Goal: Information Seeking & Learning: Check status

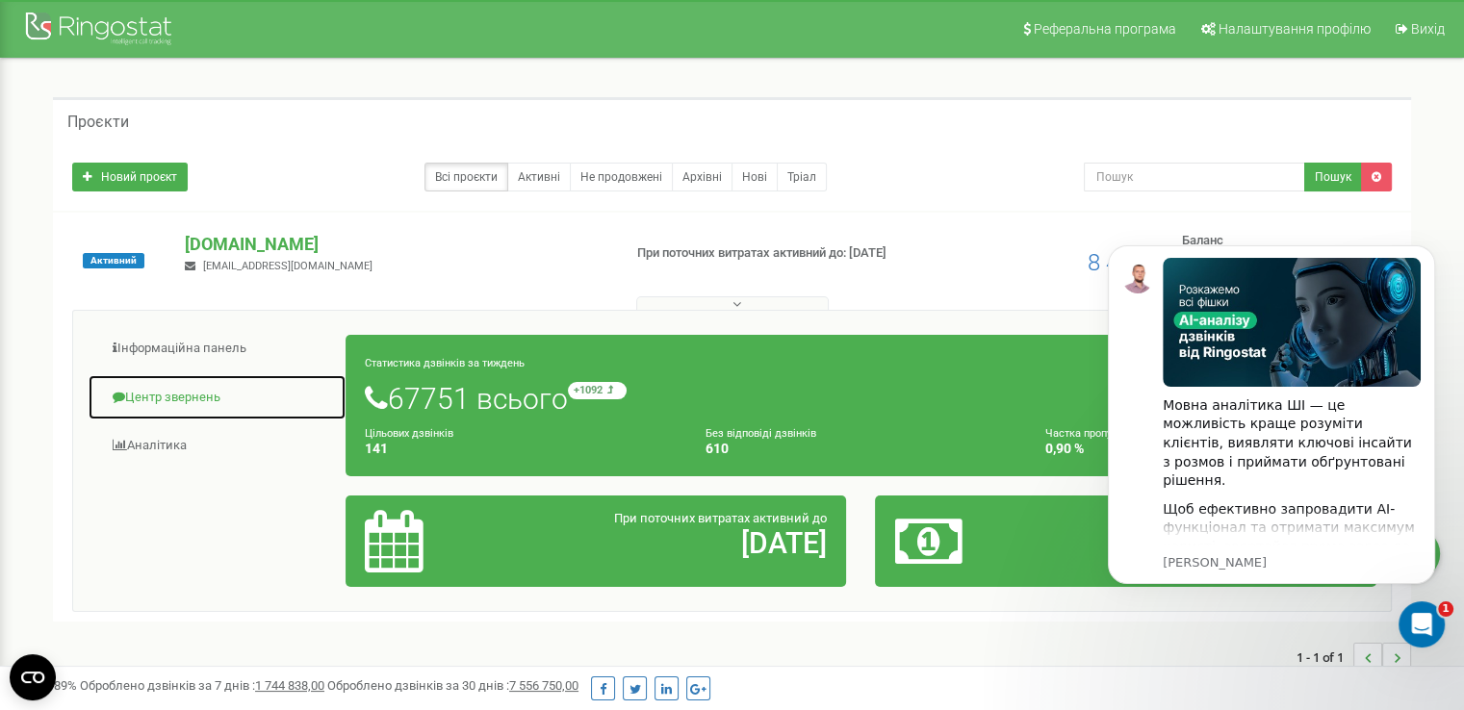
click at [180, 396] on link "Центр звернень" at bounding box center [217, 397] width 259 height 47
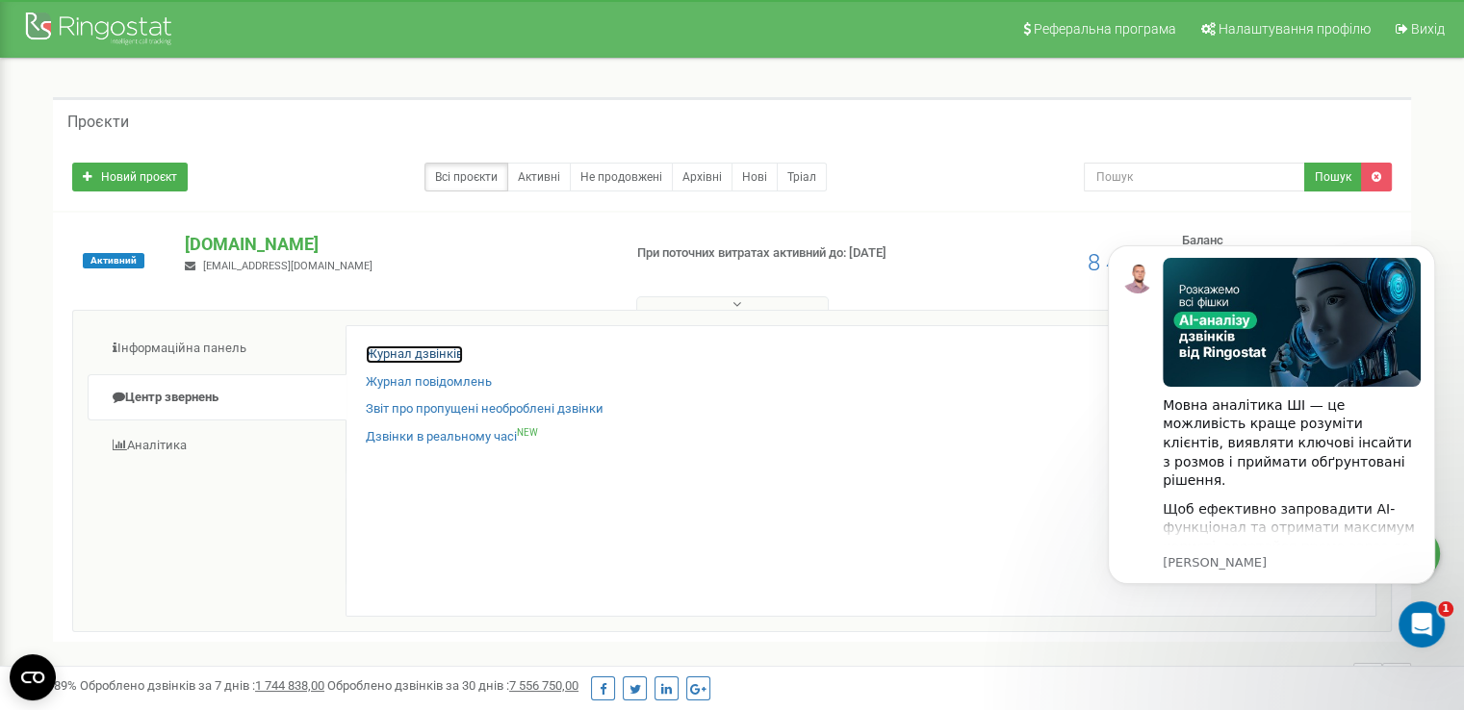
click at [431, 355] on link "Журнал дзвінків" at bounding box center [414, 354] width 97 height 18
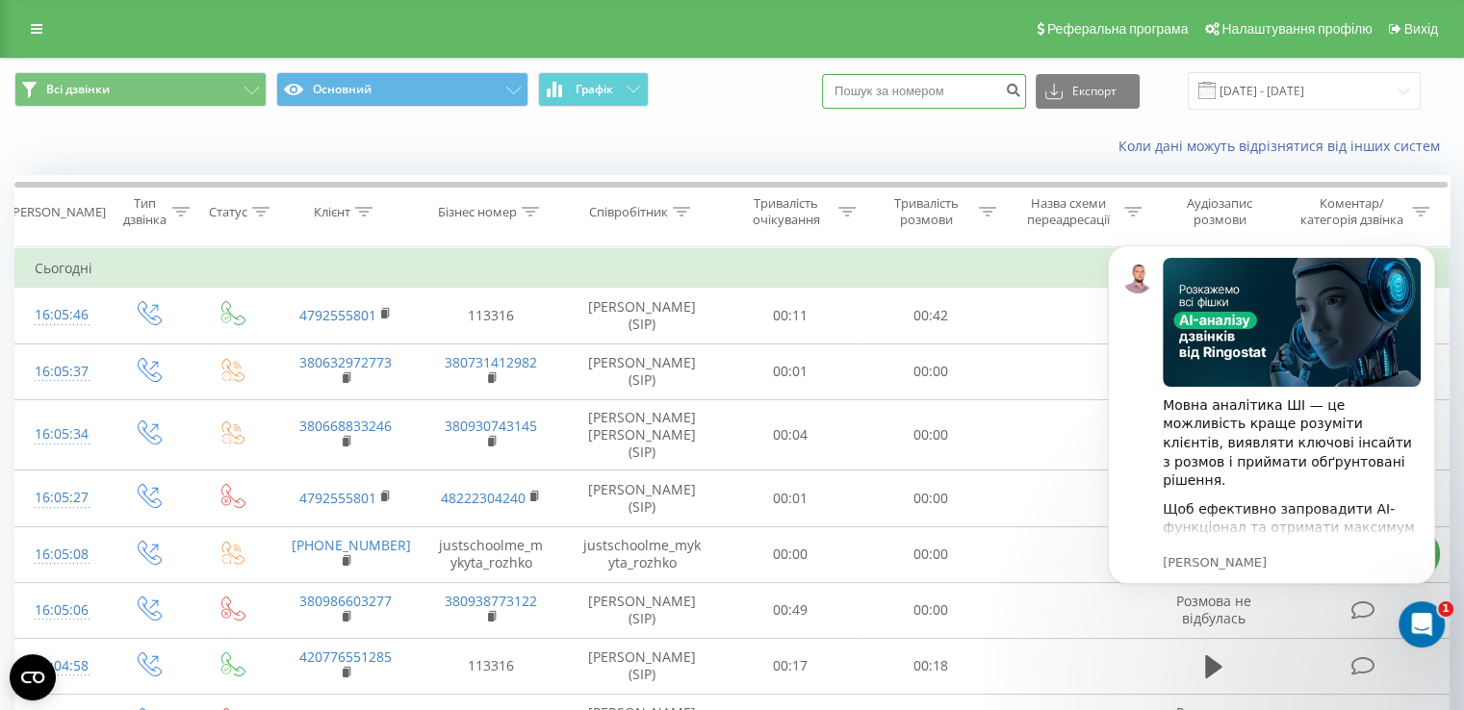
click at [956, 88] on input at bounding box center [924, 91] width 204 height 35
paste input "+380976974686"
click at [863, 96] on input "+380976974686" at bounding box center [924, 91] width 204 height 35
click at [871, 91] on input "+380976974686" at bounding box center [924, 91] width 204 height 35
type input "380976974686"
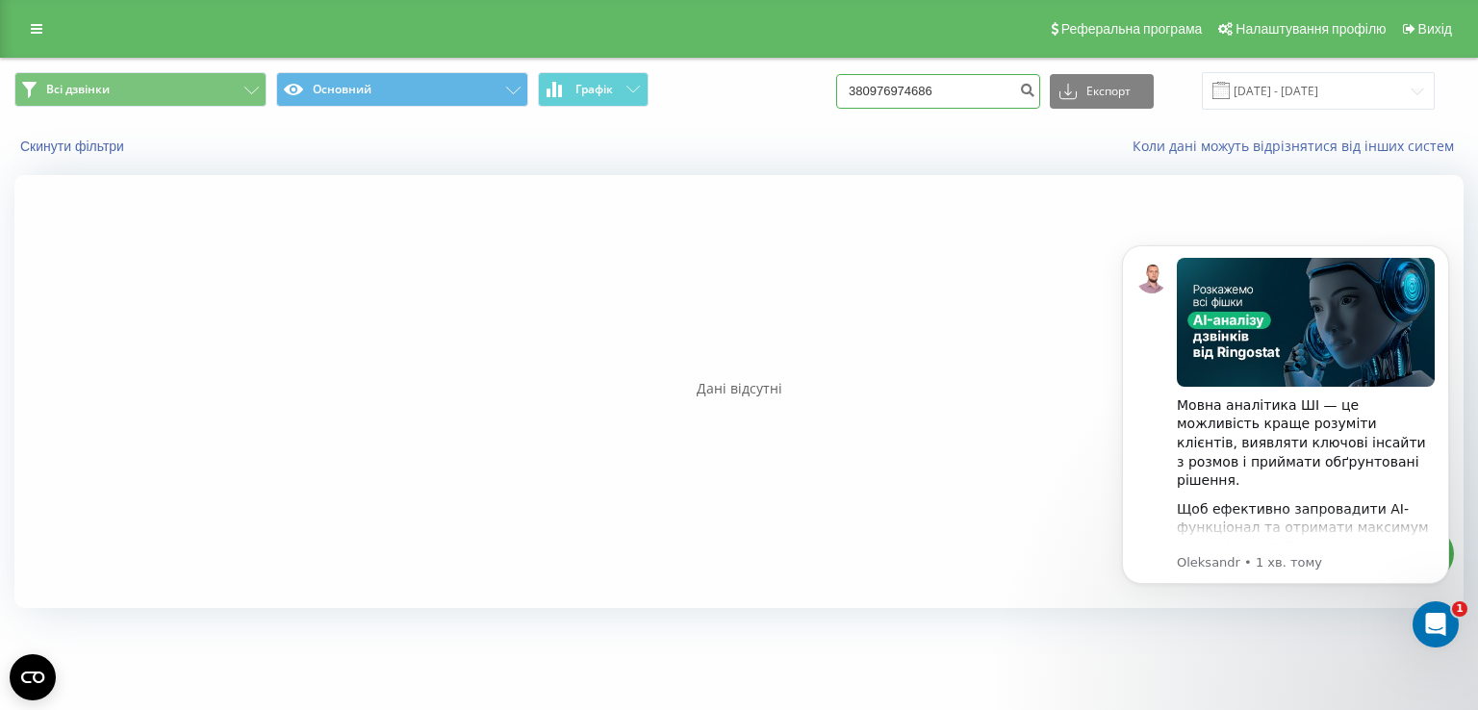
click at [977, 104] on input "380976974686" at bounding box center [938, 91] width 204 height 35
type input "380976974686"
